Goal: Information Seeking & Learning: Learn about a topic

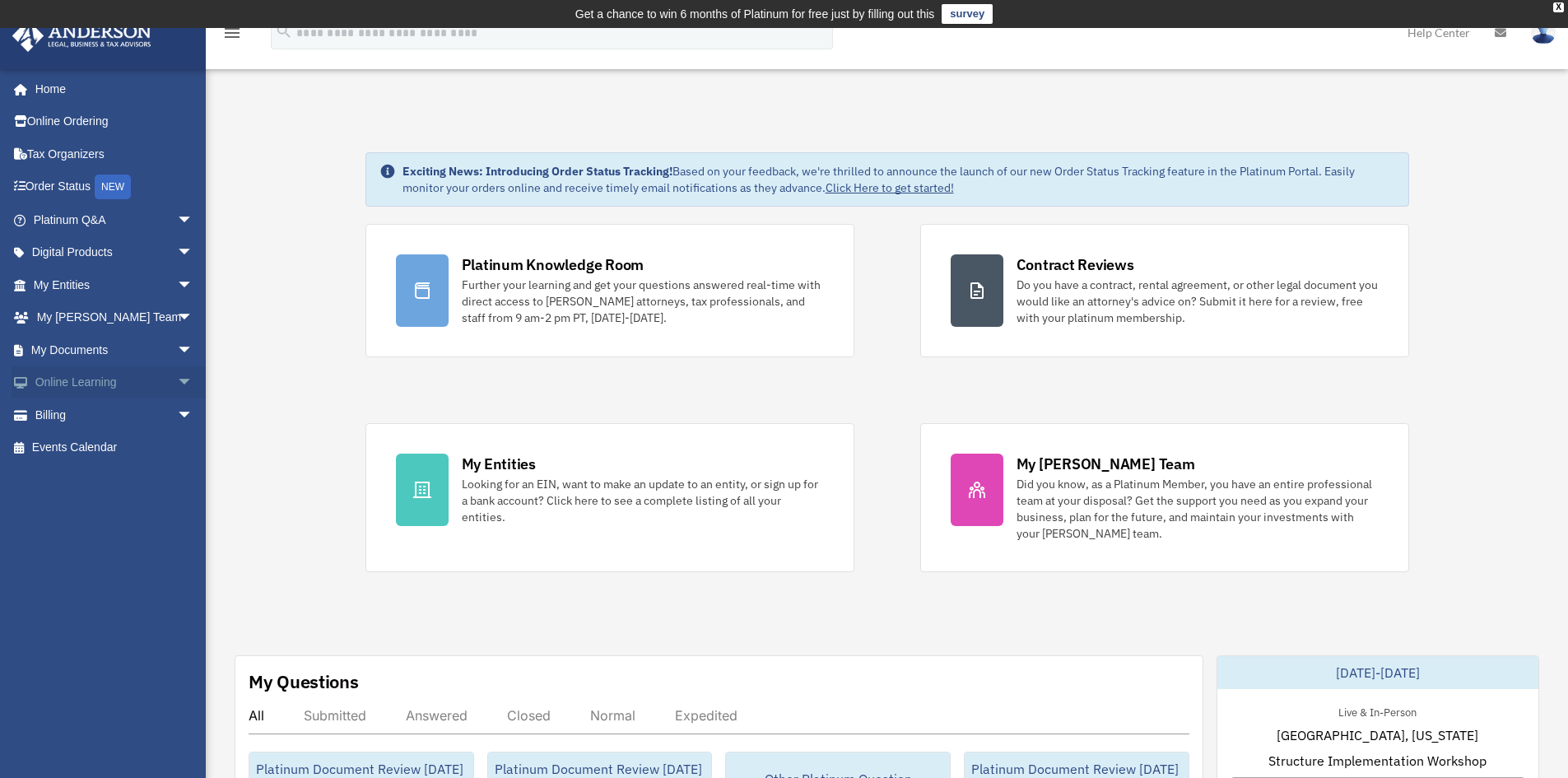
click at [115, 382] on link "Online Learning arrow_drop_down" at bounding box center [115, 383] width 206 height 33
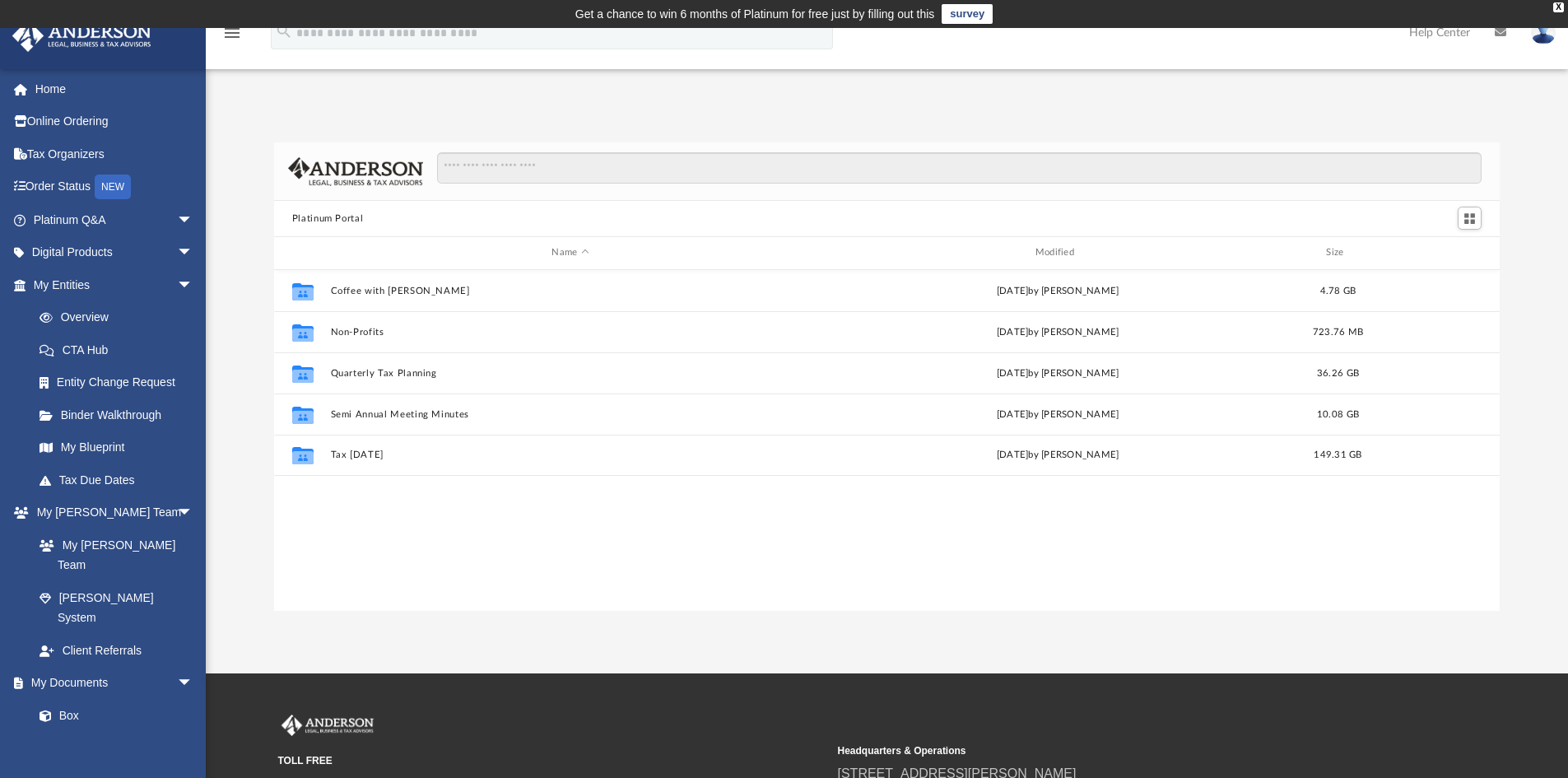
scroll to position [362, 1213]
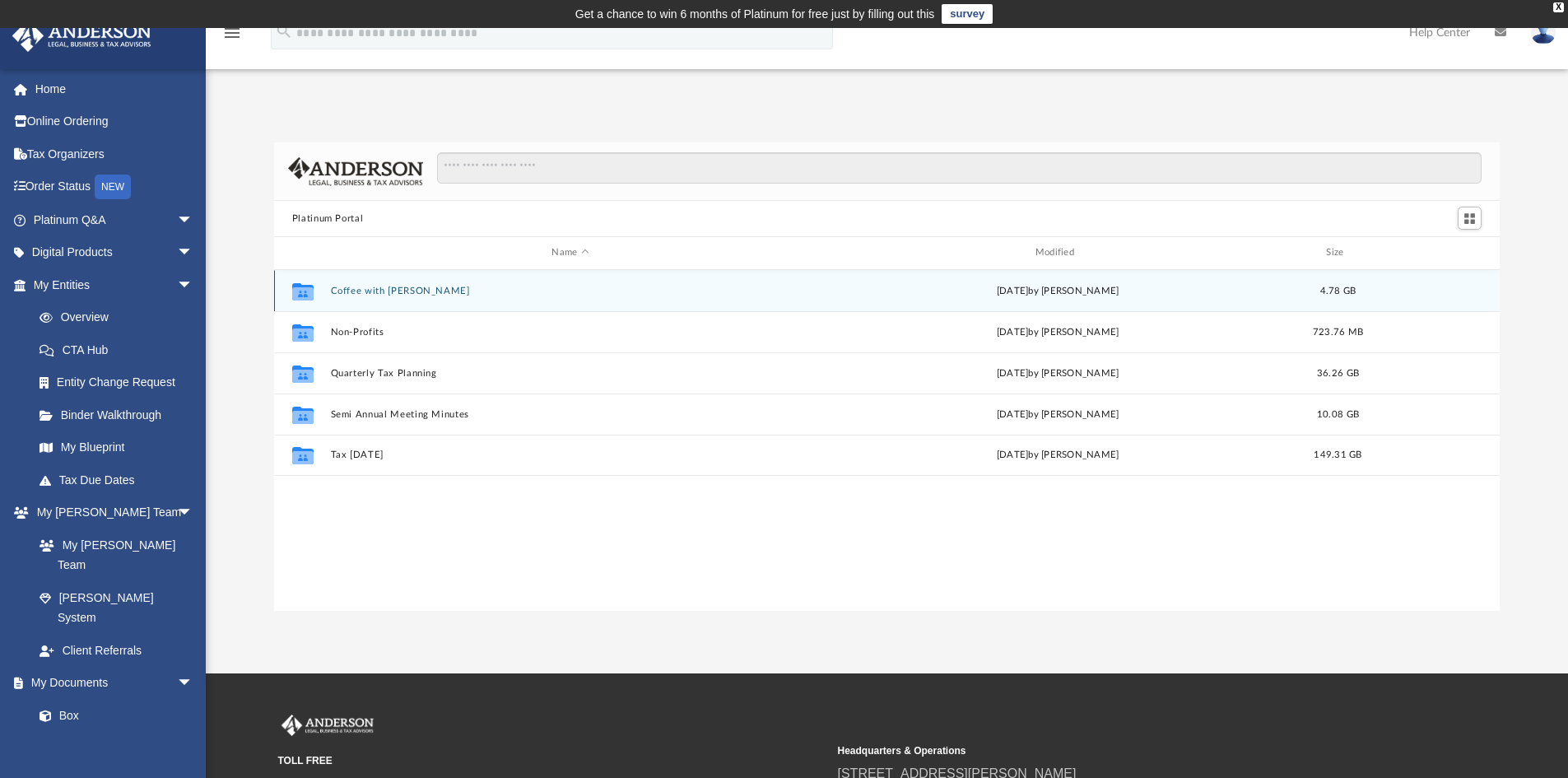
click at [322, 295] on div "Collaborated Folder" at bounding box center [303, 290] width 41 height 26
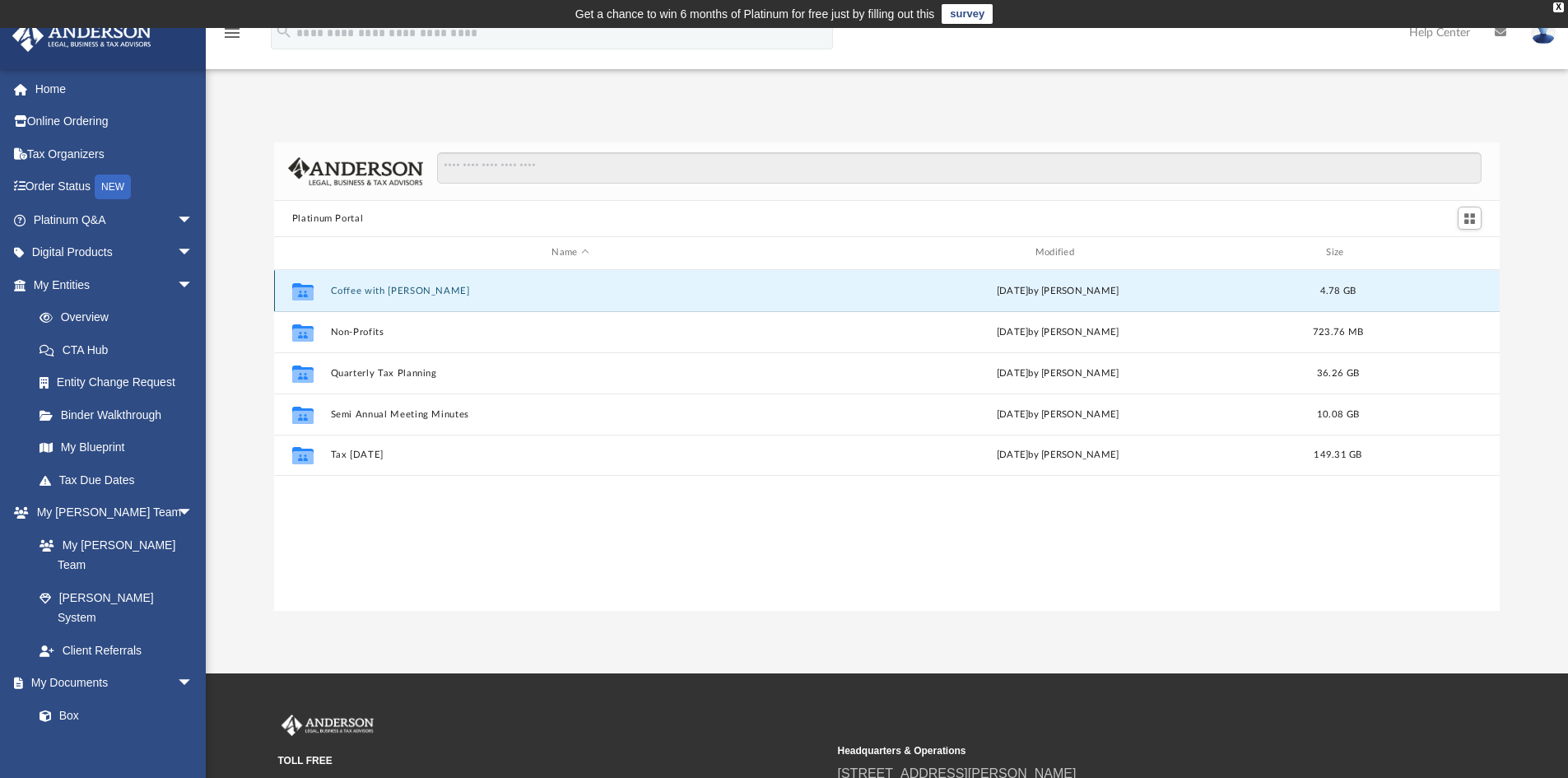
click at [306, 284] on icon "Collaborated Folder" at bounding box center [303, 290] width 26 height 26
click at [306, 290] on icon "grid" at bounding box center [303, 293] width 22 height 13
click at [402, 296] on button "Coffee with [PERSON_NAME]" at bounding box center [570, 291] width 480 height 11
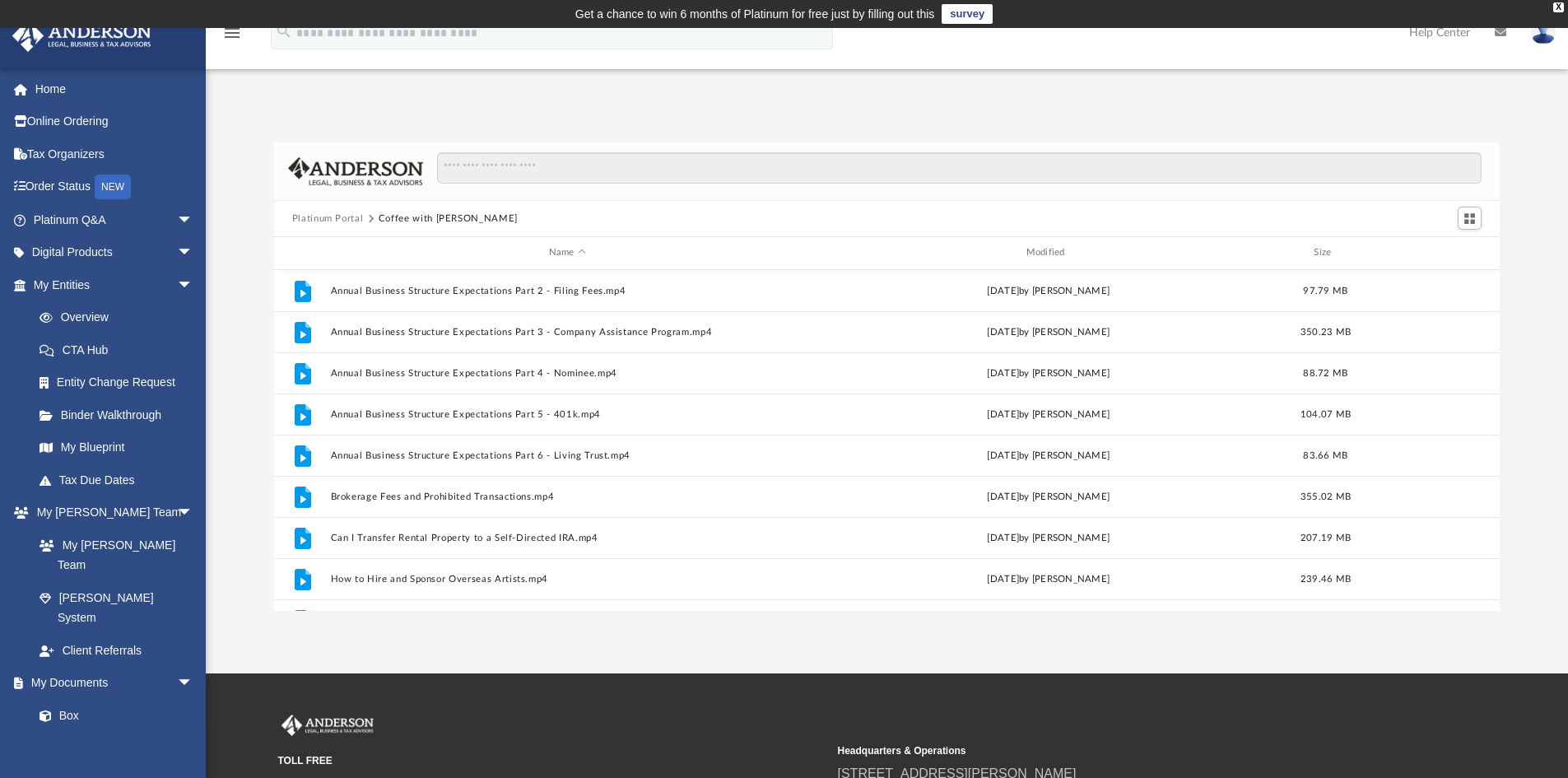
click at [727, 669] on div "App bob.apples@andersonadvisors.com Sign Out bob.apples@andersonadvisors.com Ho…" at bounding box center [784, 351] width 1568 height 645
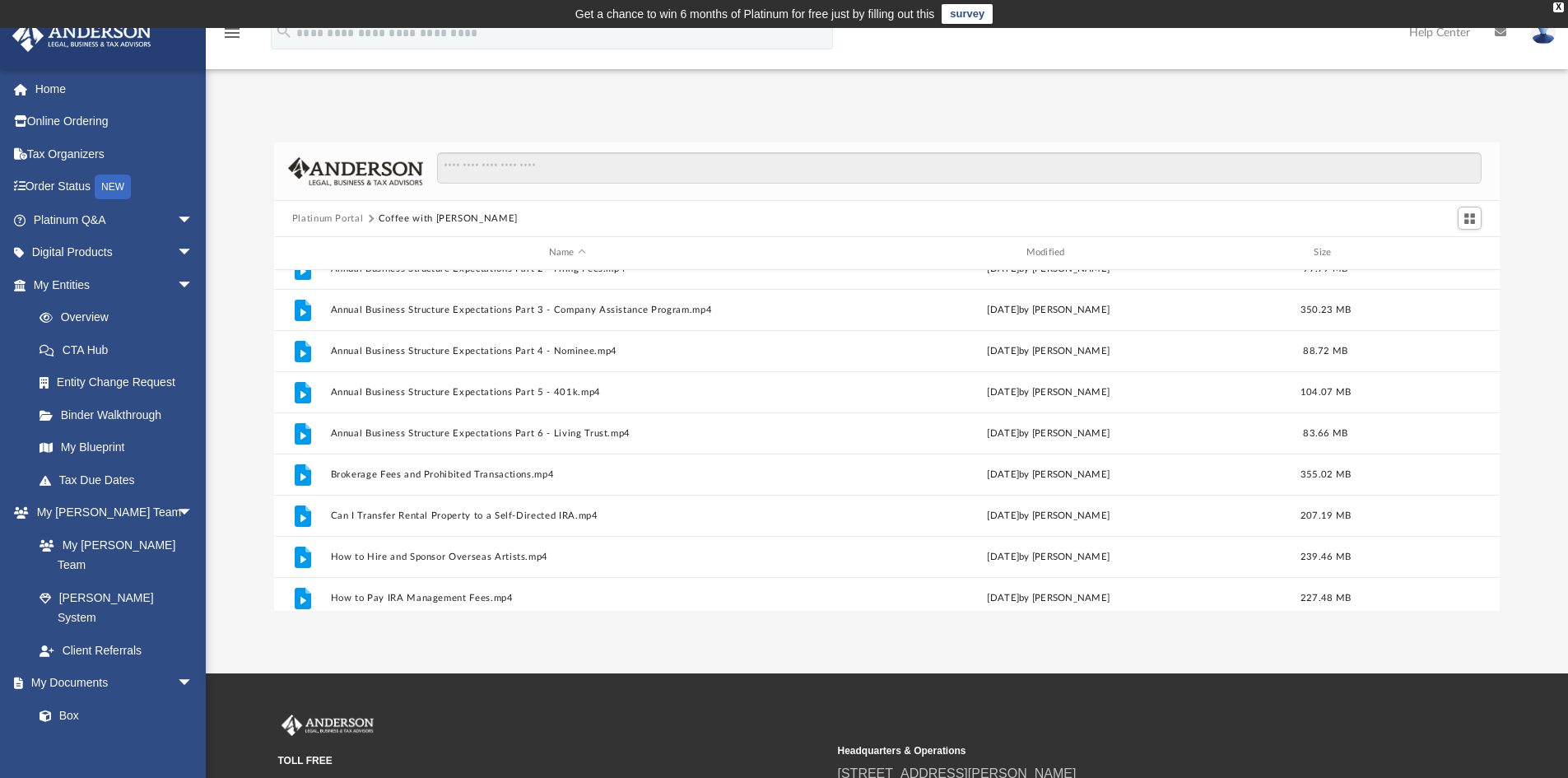
scroll to position [0, 0]
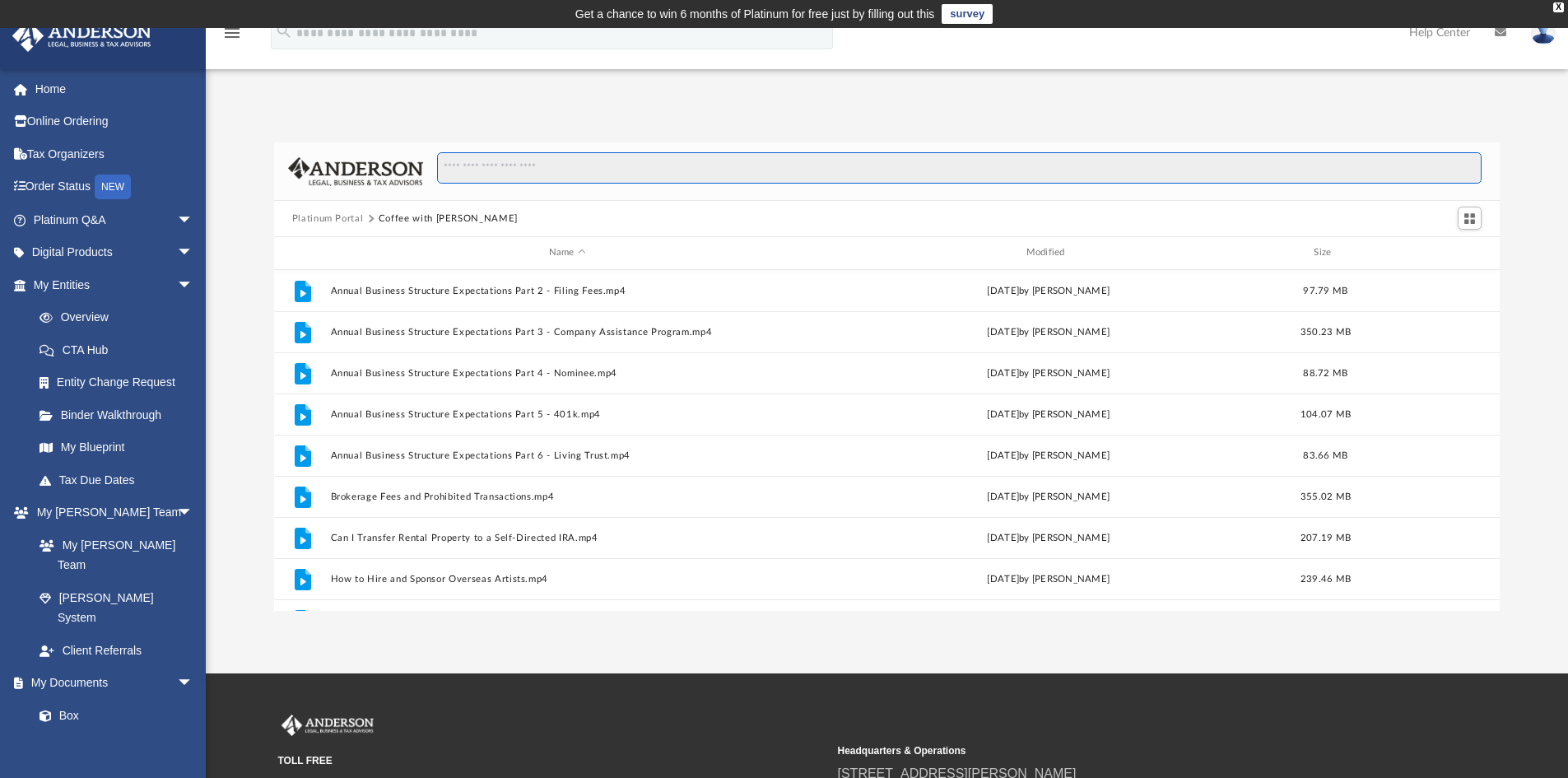
click at [568, 179] on input "Search files and folders" at bounding box center [959, 168] width 1044 height 31
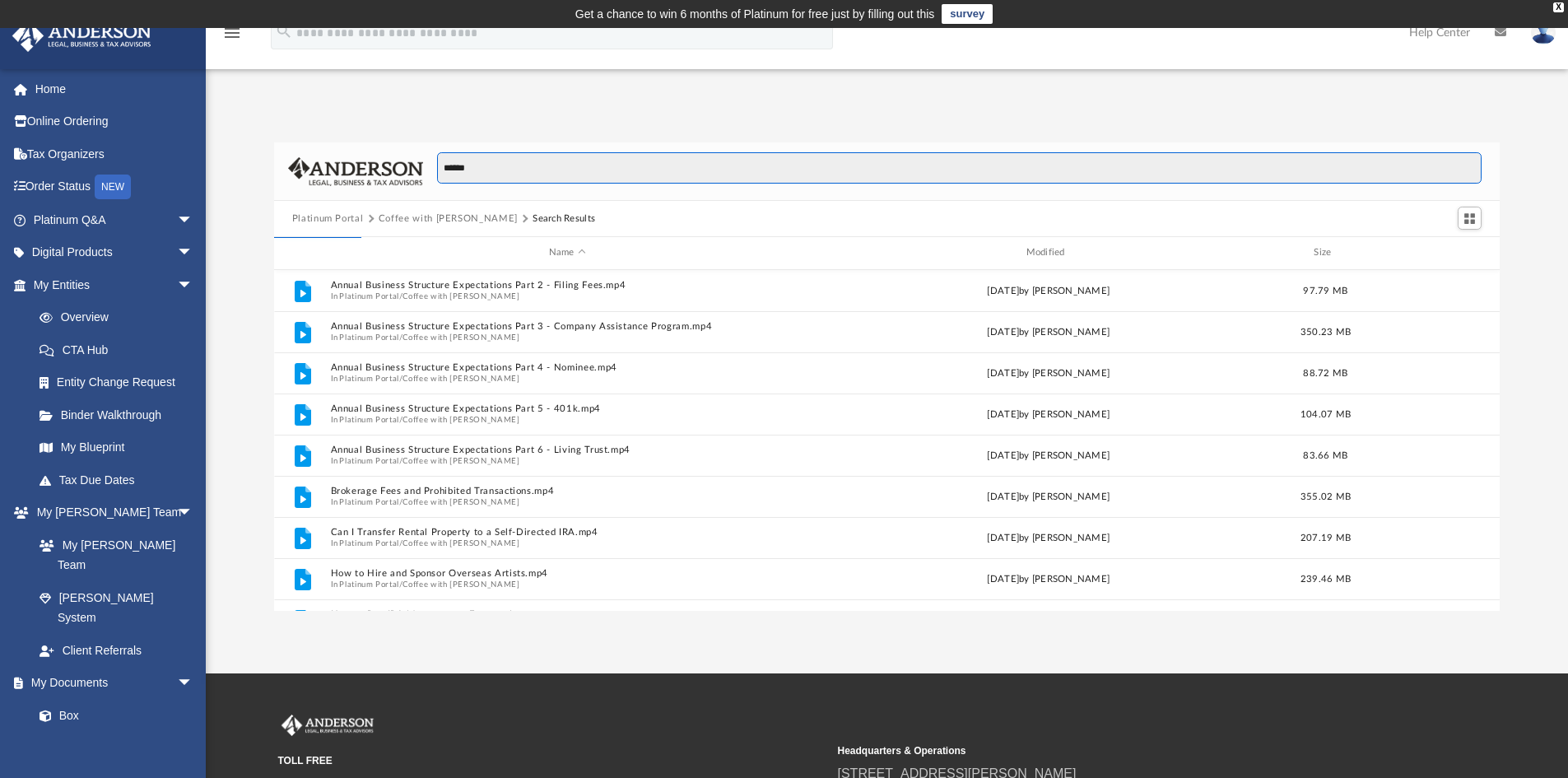
type input "******"
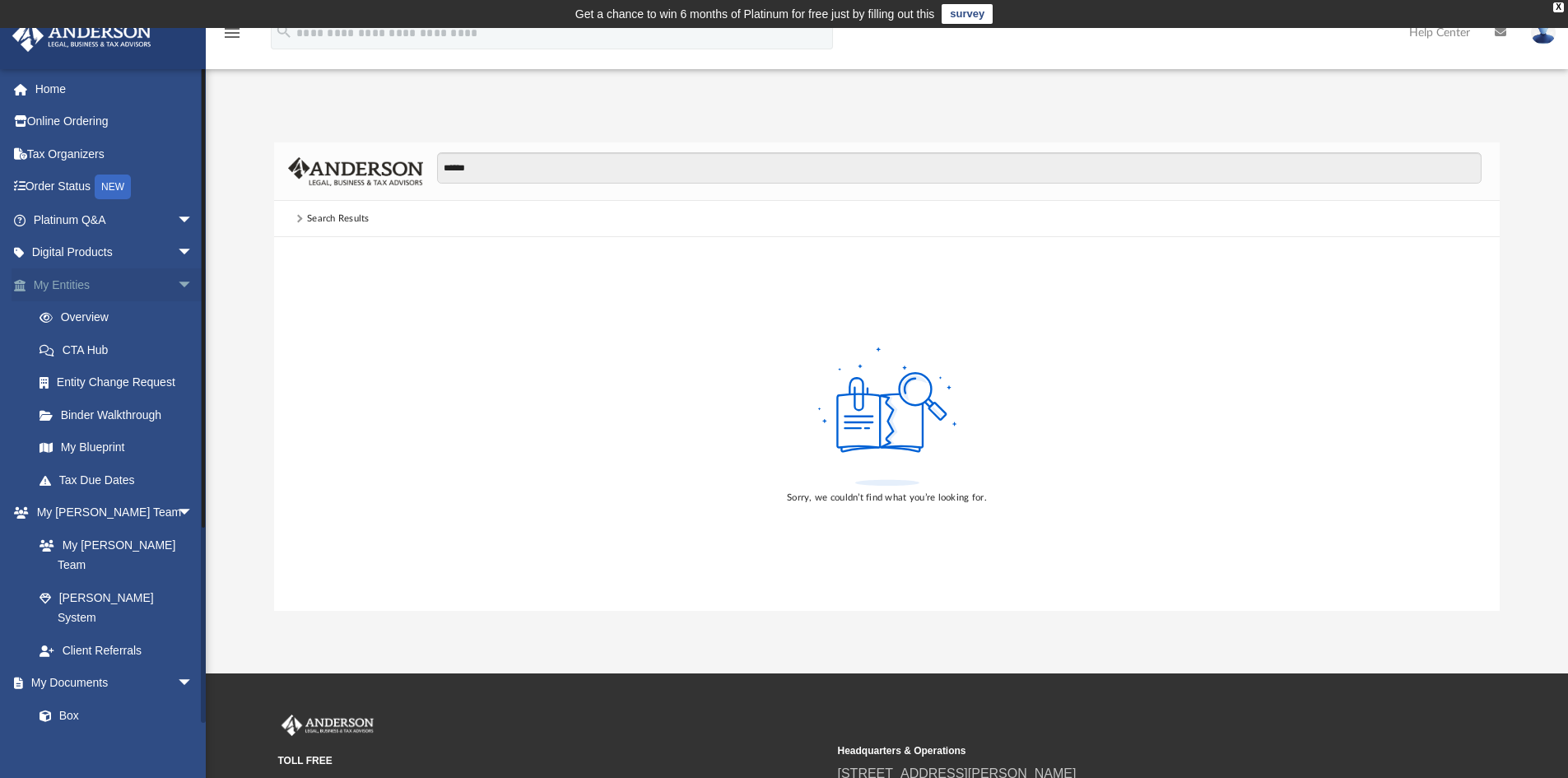
click at [177, 284] on span "arrow_drop_down" at bounding box center [194, 284] width 33 height 34
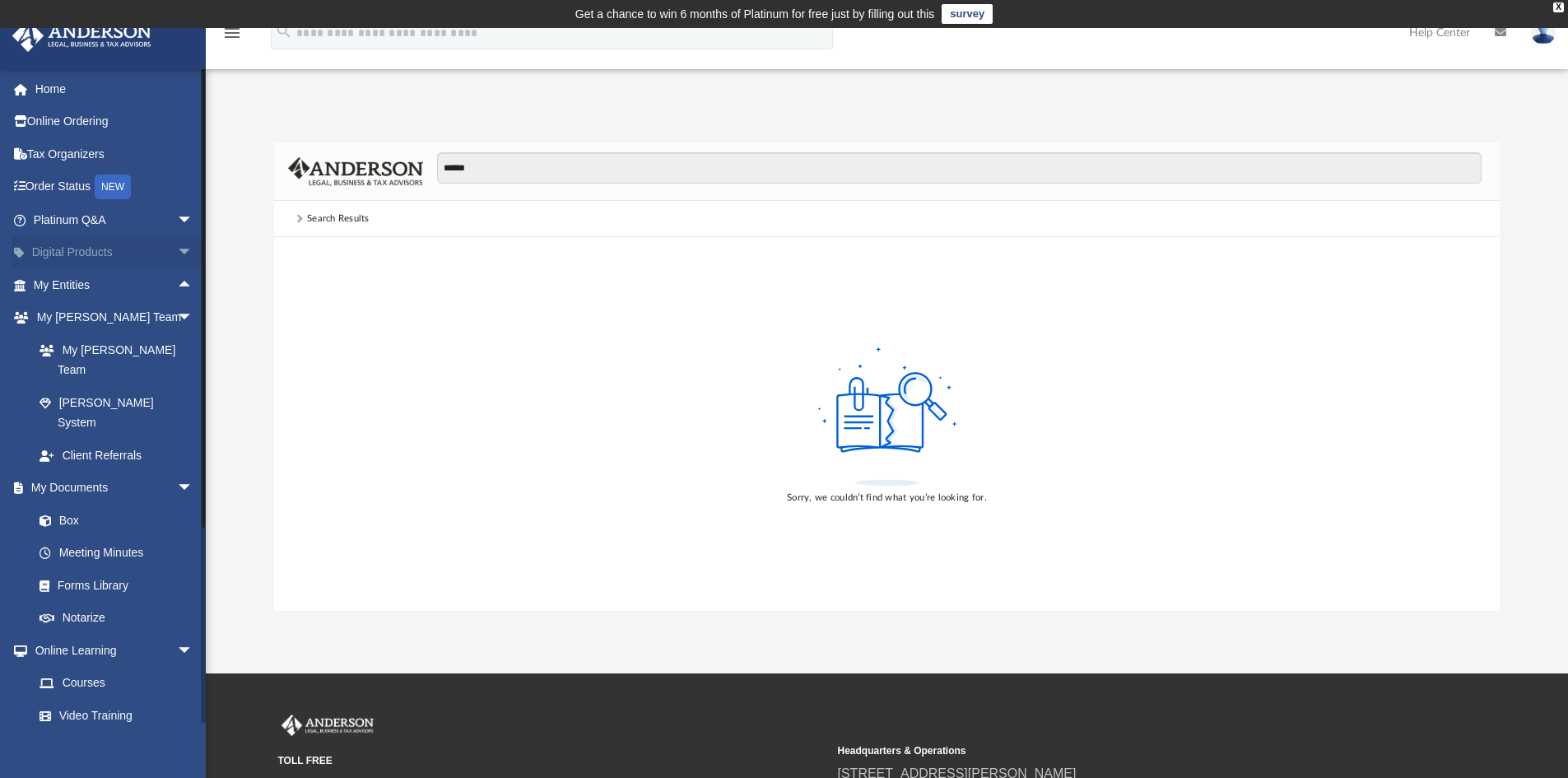
click at [177, 250] on span "arrow_drop_down" at bounding box center [194, 253] width 33 height 34
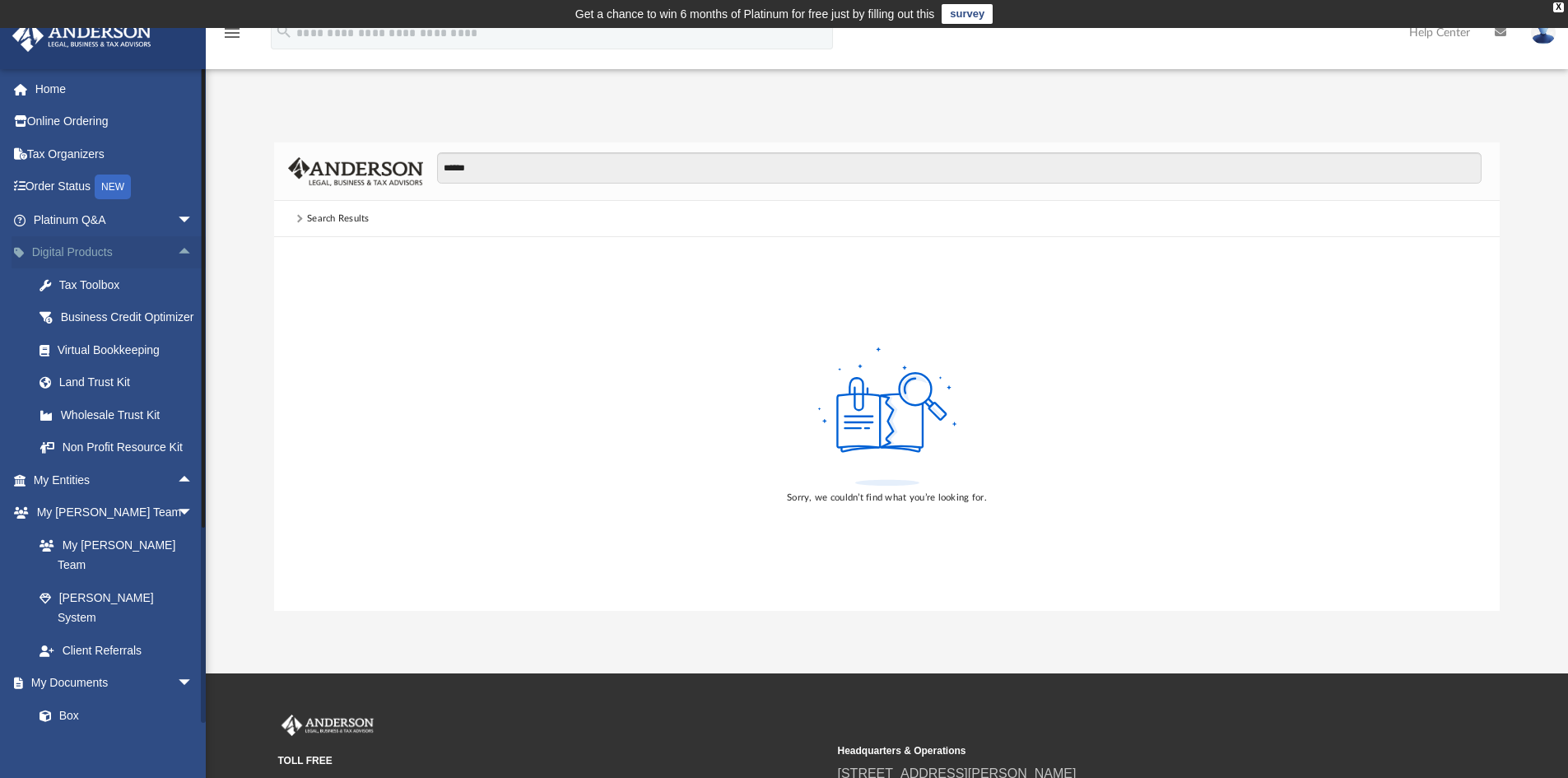
click at [177, 248] on span "arrow_drop_up" at bounding box center [194, 253] width 33 height 34
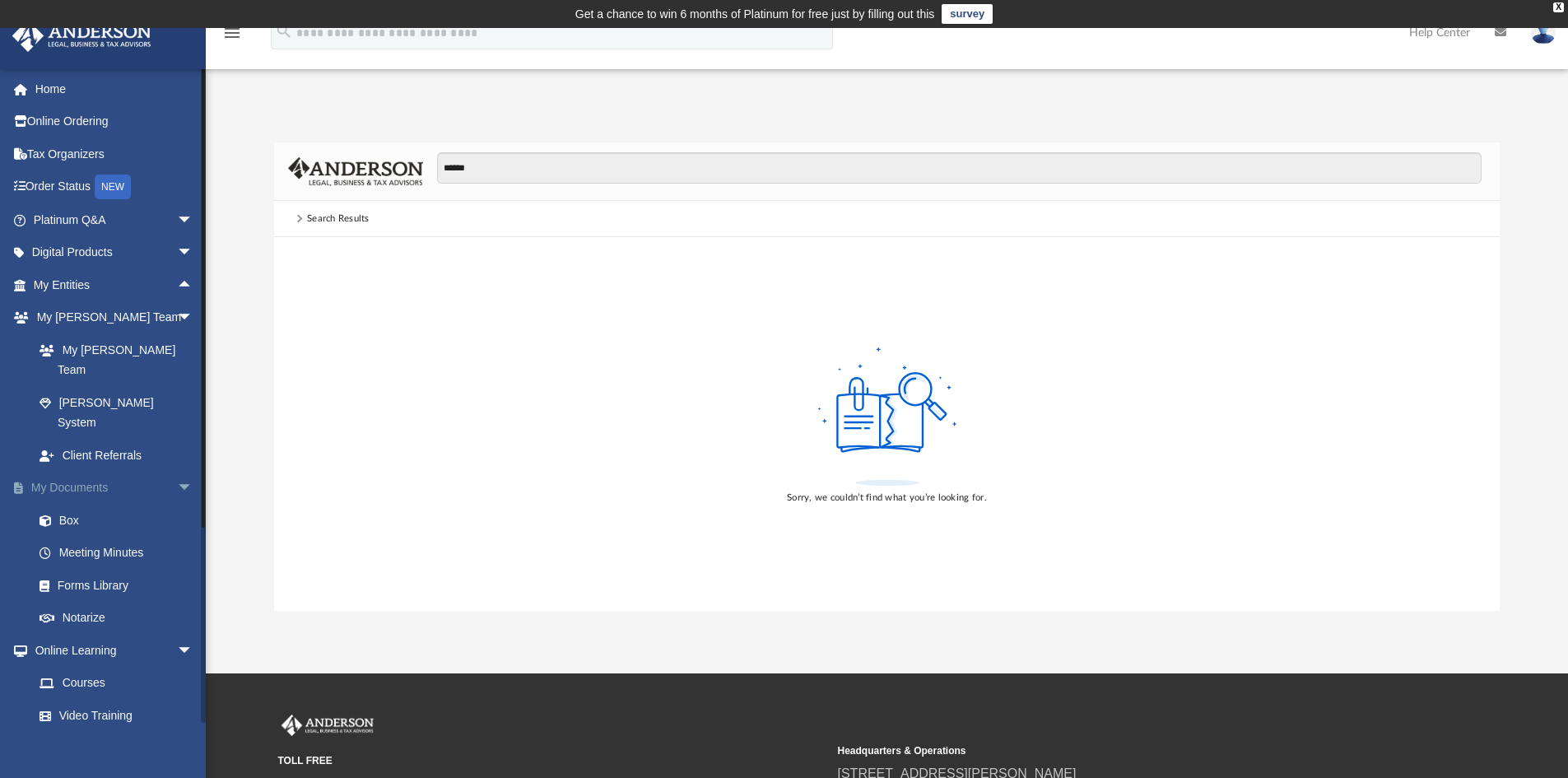
click at [177, 472] on span "arrow_drop_down" at bounding box center [194, 488] width 33 height 34
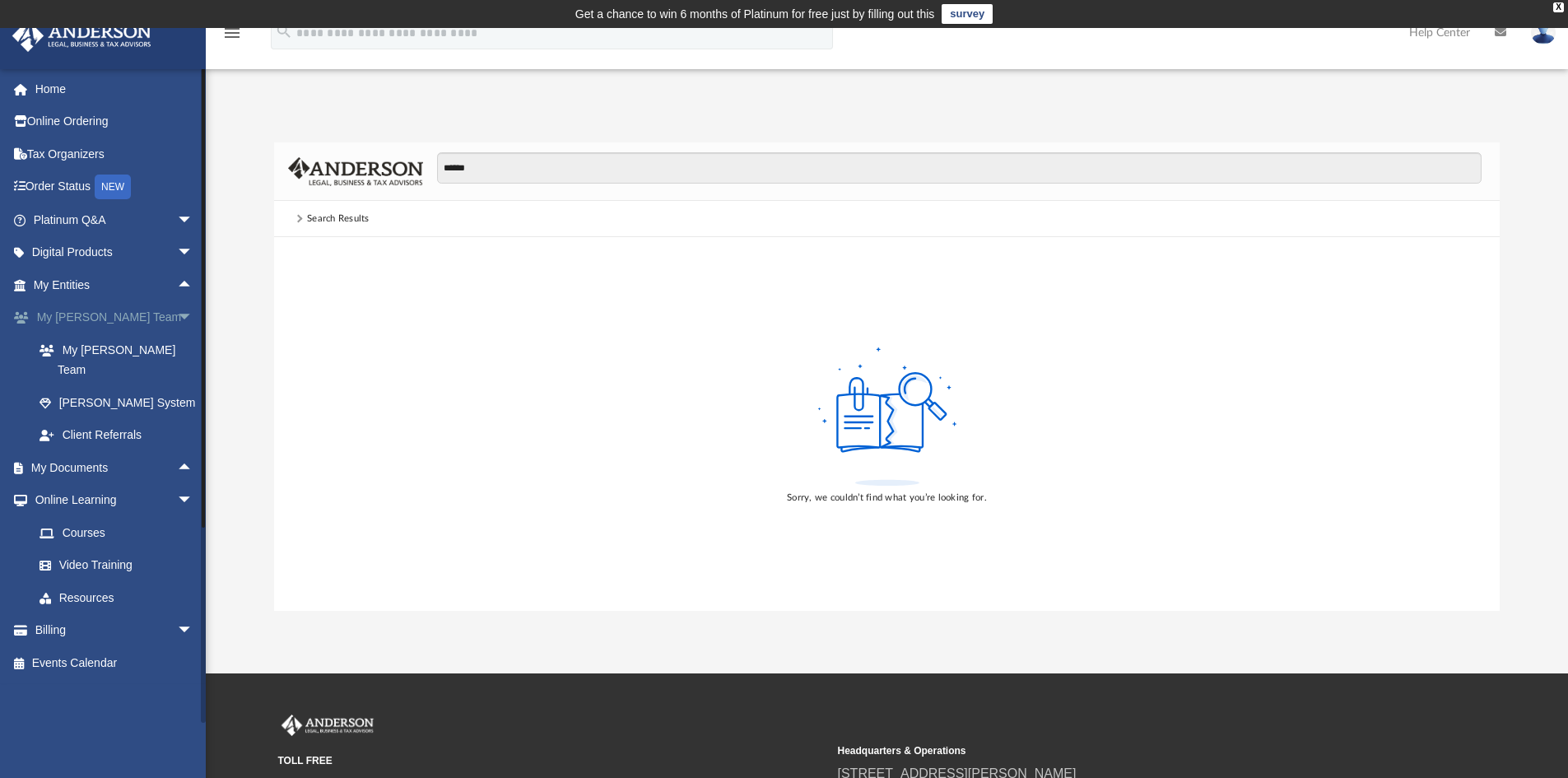
click at [177, 312] on span "arrow_drop_down" at bounding box center [194, 317] width 33 height 34
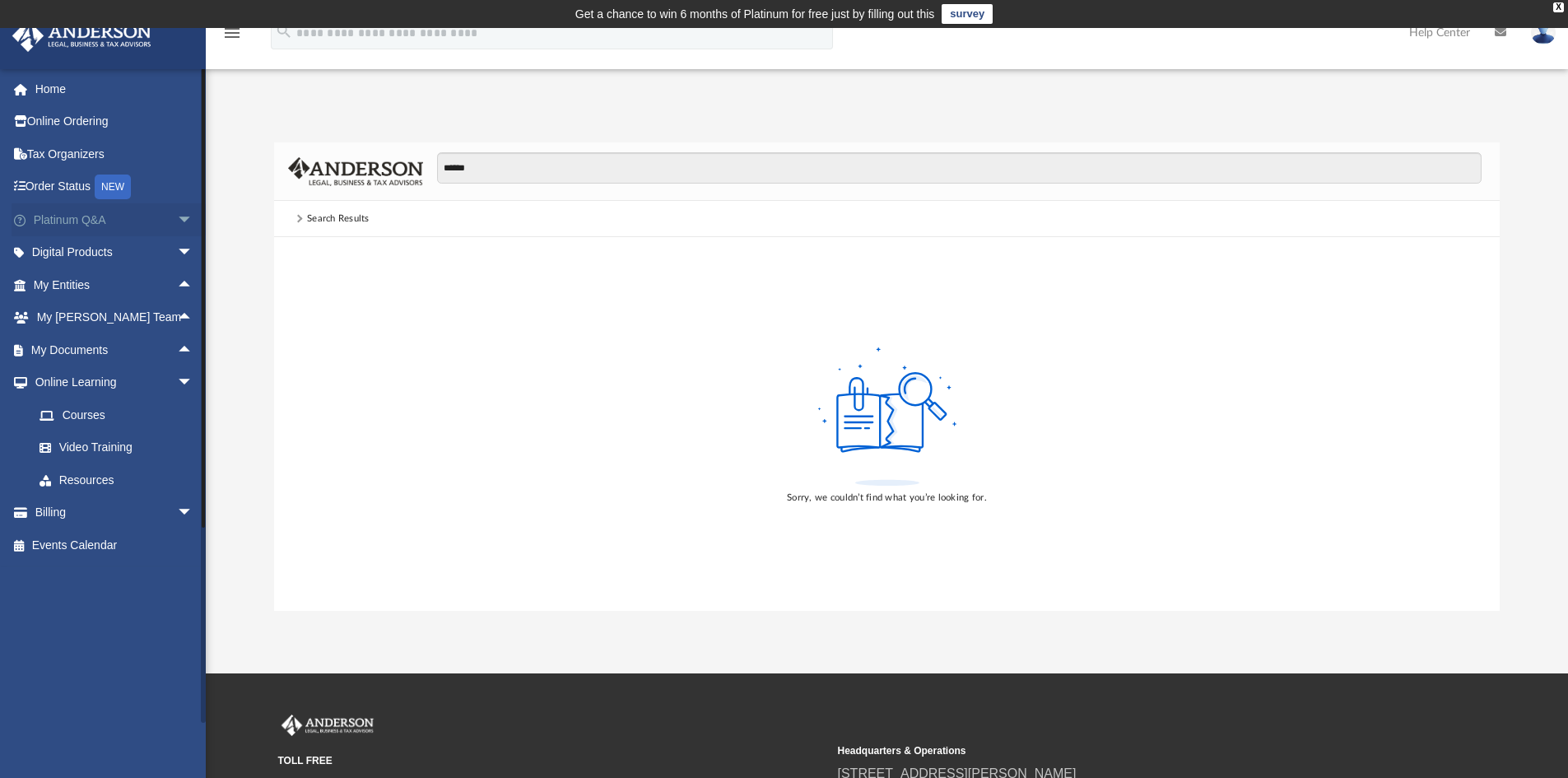
click at [177, 224] on span "arrow_drop_down" at bounding box center [194, 220] width 33 height 34
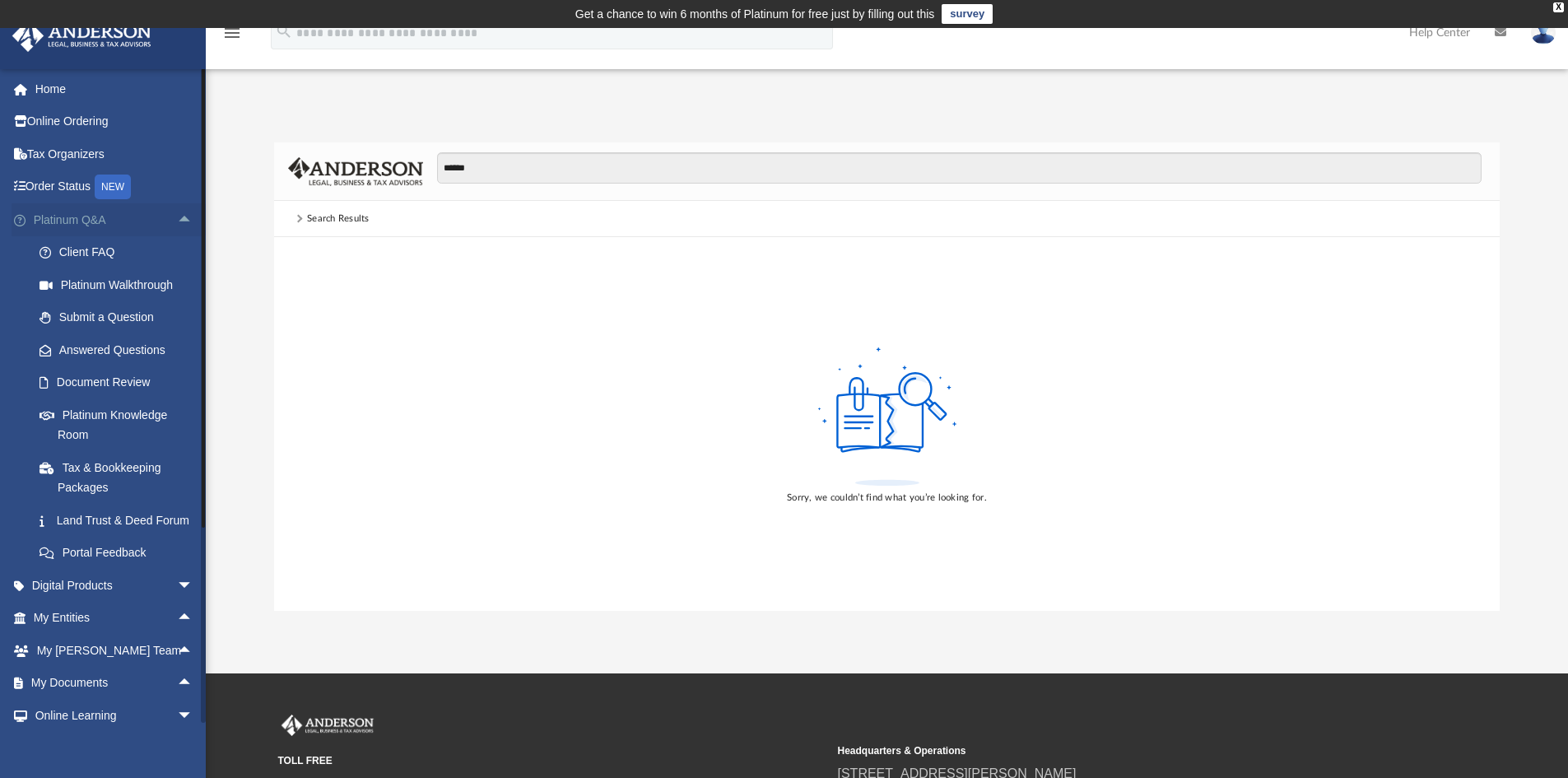
click at [177, 217] on span "arrow_drop_up" at bounding box center [194, 220] width 33 height 34
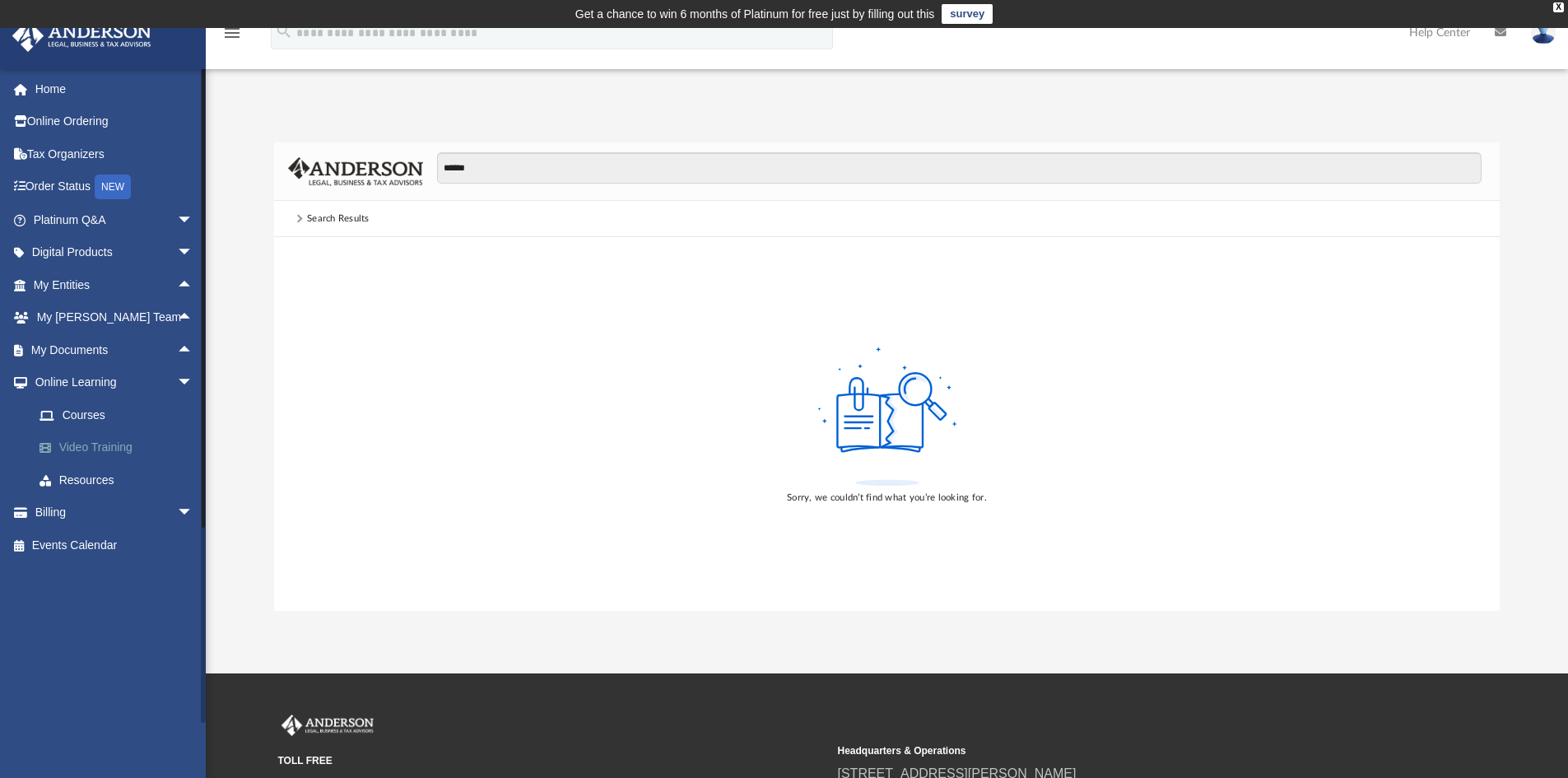
click at [112, 451] on link "Video Training" at bounding box center [120, 448] width 195 height 33
click at [74, 442] on link "Video Training" at bounding box center [120, 448] width 195 height 33
click at [48, 447] on span at bounding box center [54, 447] width 11 height 12
click at [112, 467] on link "Resources" at bounding box center [120, 480] width 195 height 33
click at [85, 476] on link "Resources" at bounding box center [120, 480] width 195 height 33
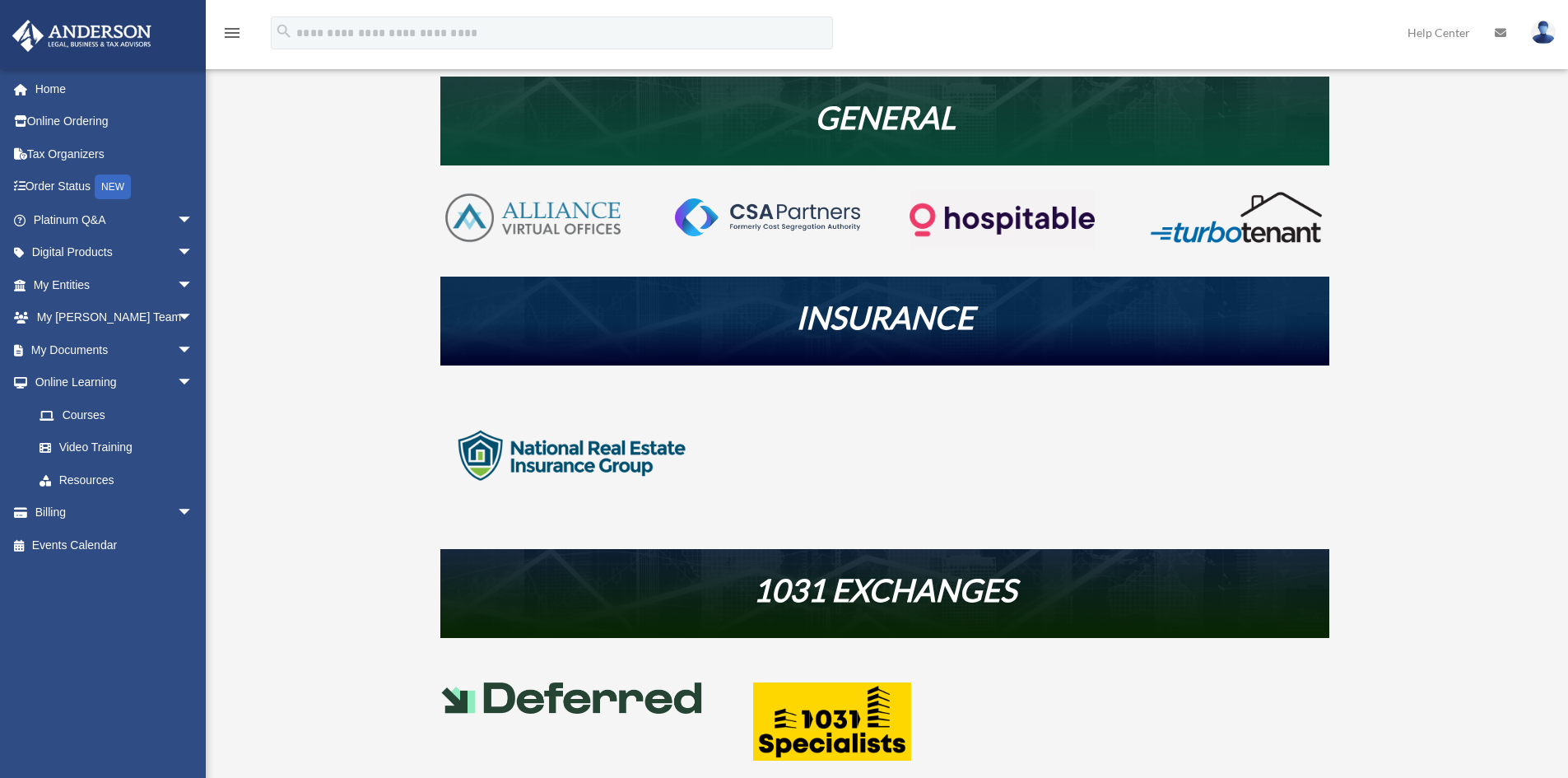
scroll to position [604, 0]
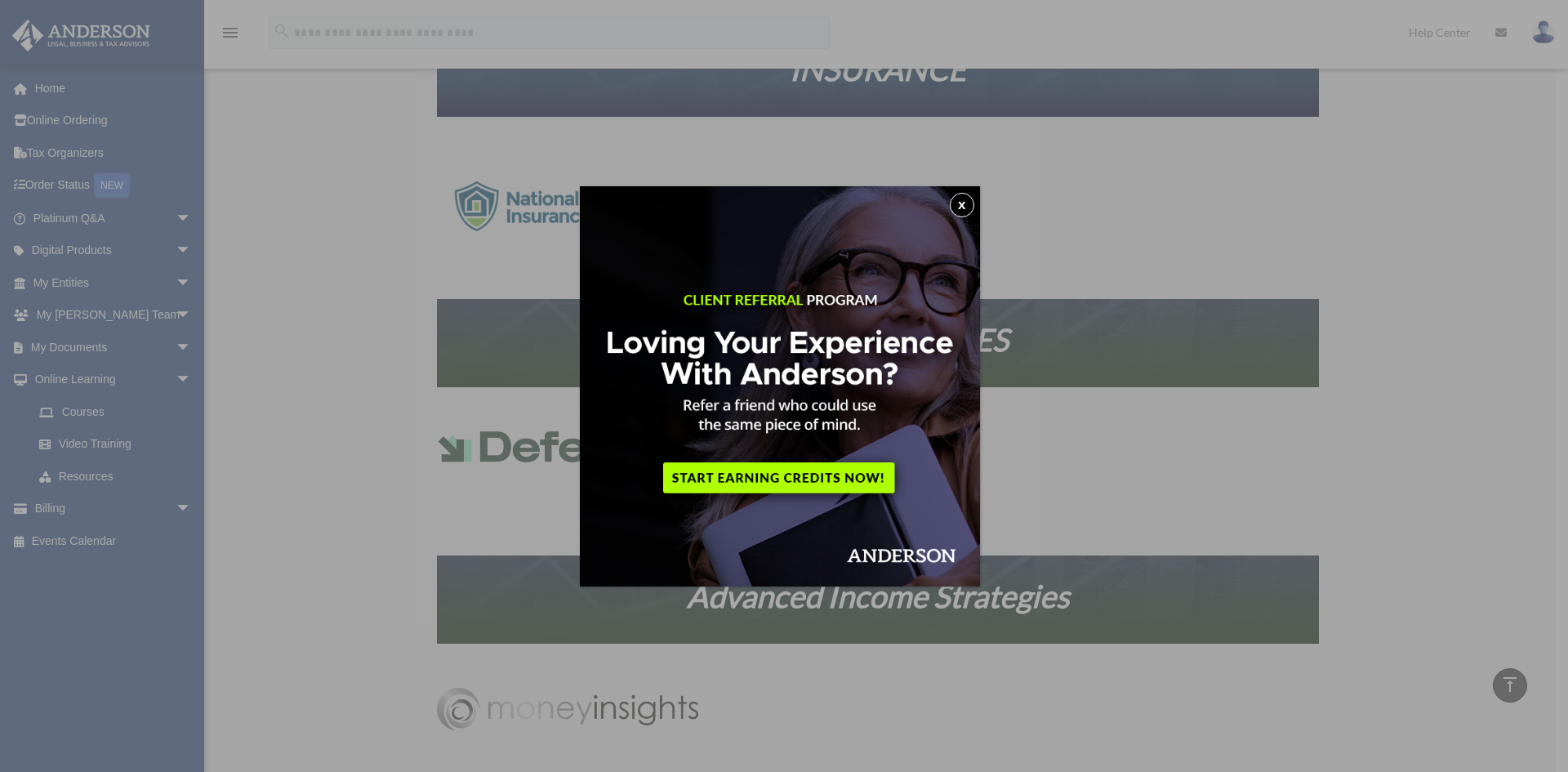
click at [957, 201] on button "x" at bounding box center [961, 205] width 24 height 24
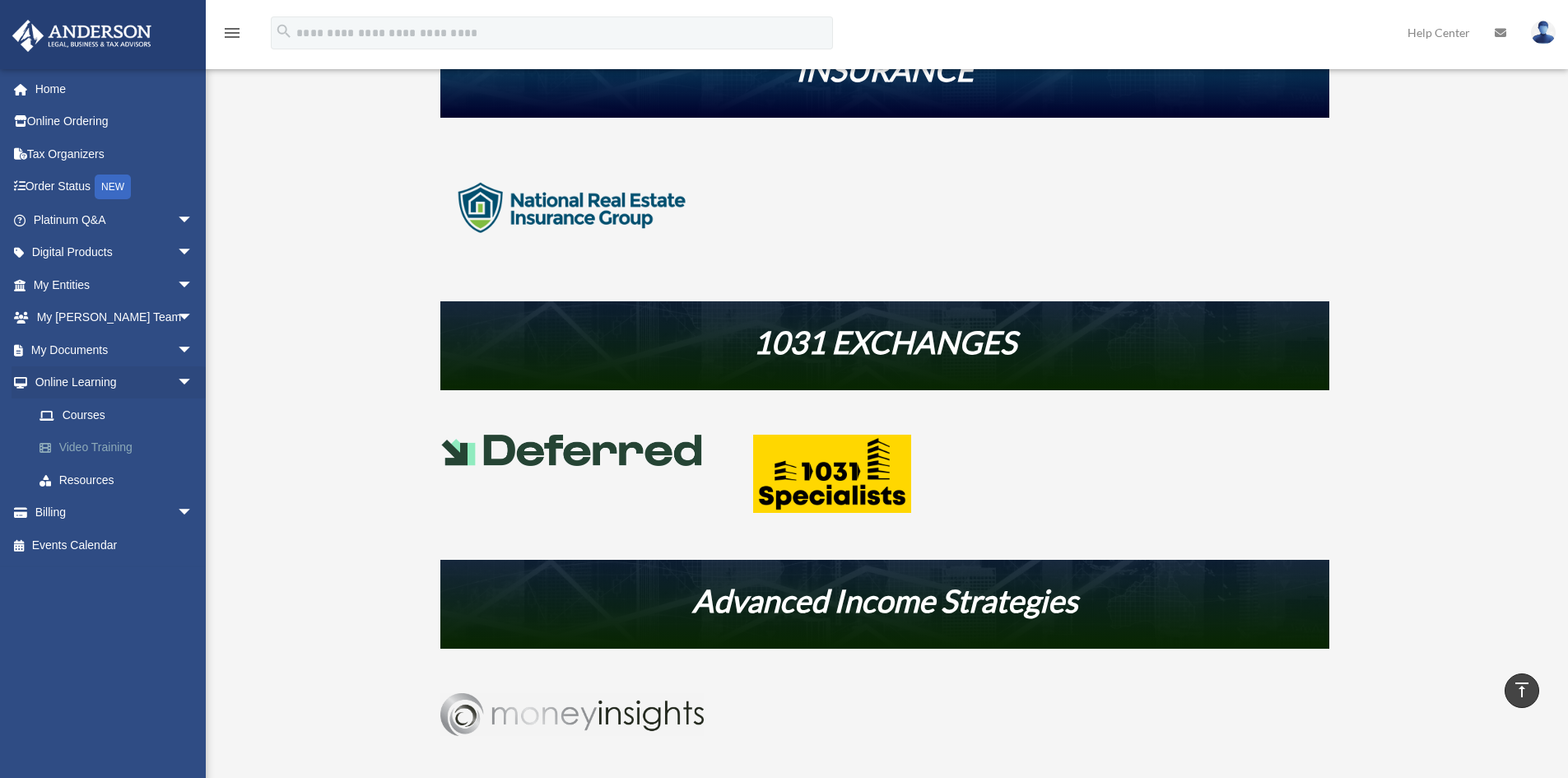
click at [86, 442] on link "Video Training" at bounding box center [120, 448] width 195 height 33
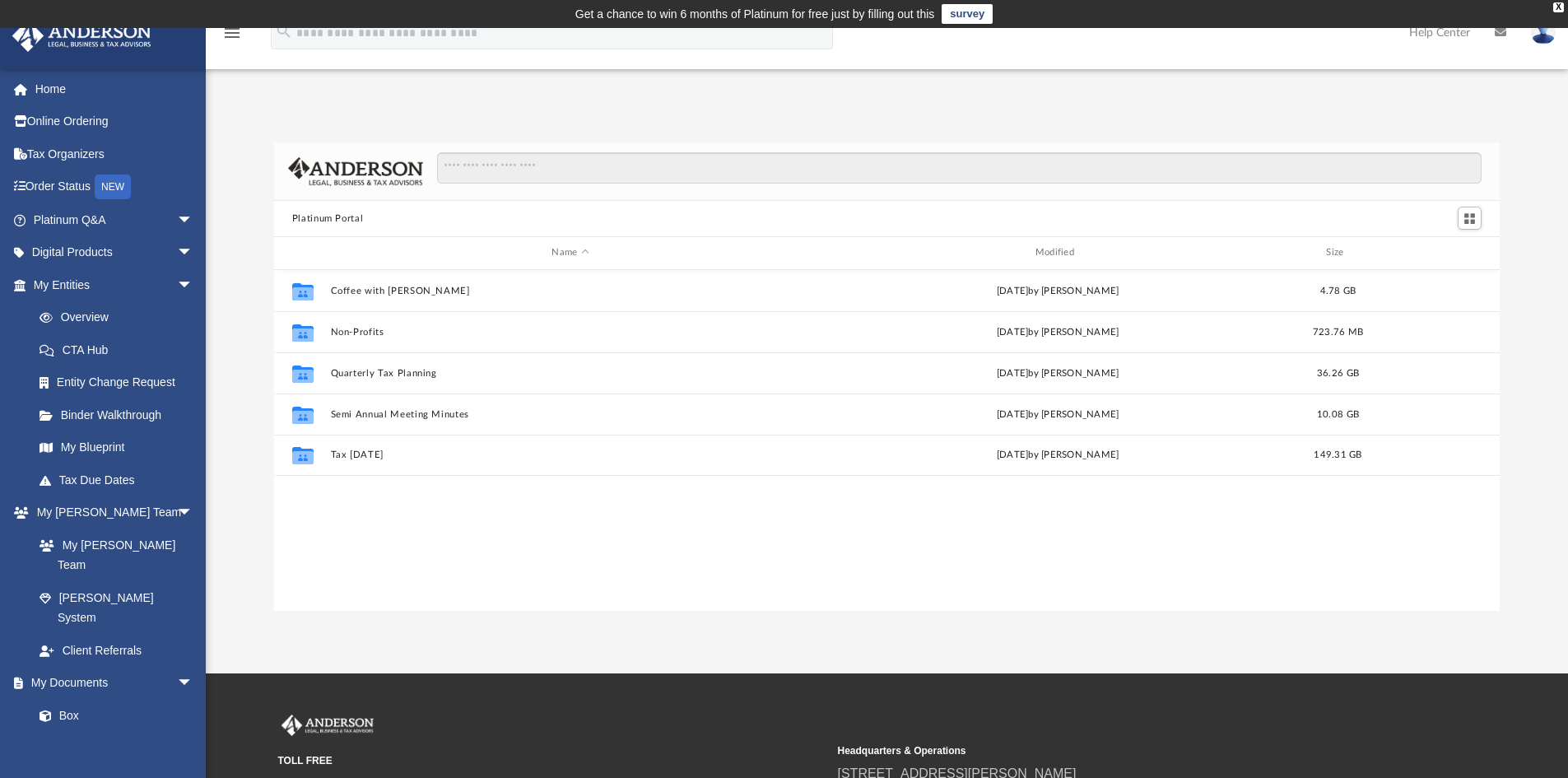
scroll to position [362, 1213]
